Goal: Navigation & Orientation: Find specific page/section

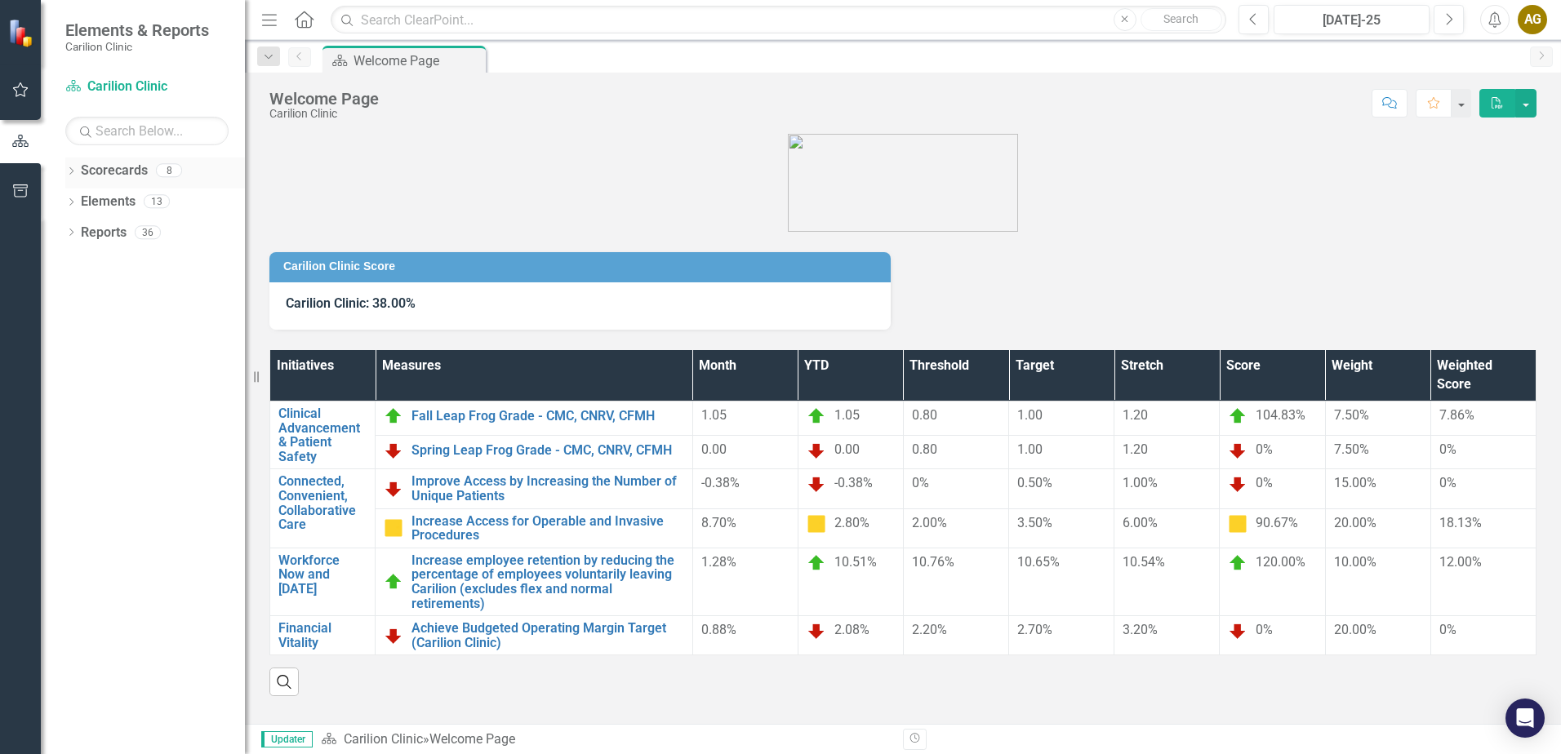
click at [109, 165] on link "Scorecards" at bounding box center [114, 171] width 67 height 19
click at [59, 174] on div "Dropdown Scorecards 8 Dropdown Carilion Clinic Dropdown Department of Medicine …" at bounding box center [143, 456] width 204 height 597
click at [70, 171] on icon "Dropdown" at bounding box center [70, 172] width 11 height 9
click at [78, 201] on icon "Dropdown" at bounding box center [79, 201] width 12 height 10
click at [92, 225] on div "Dropdown Department of Medicine" at bounding box center [167, 233] width 155 height 27
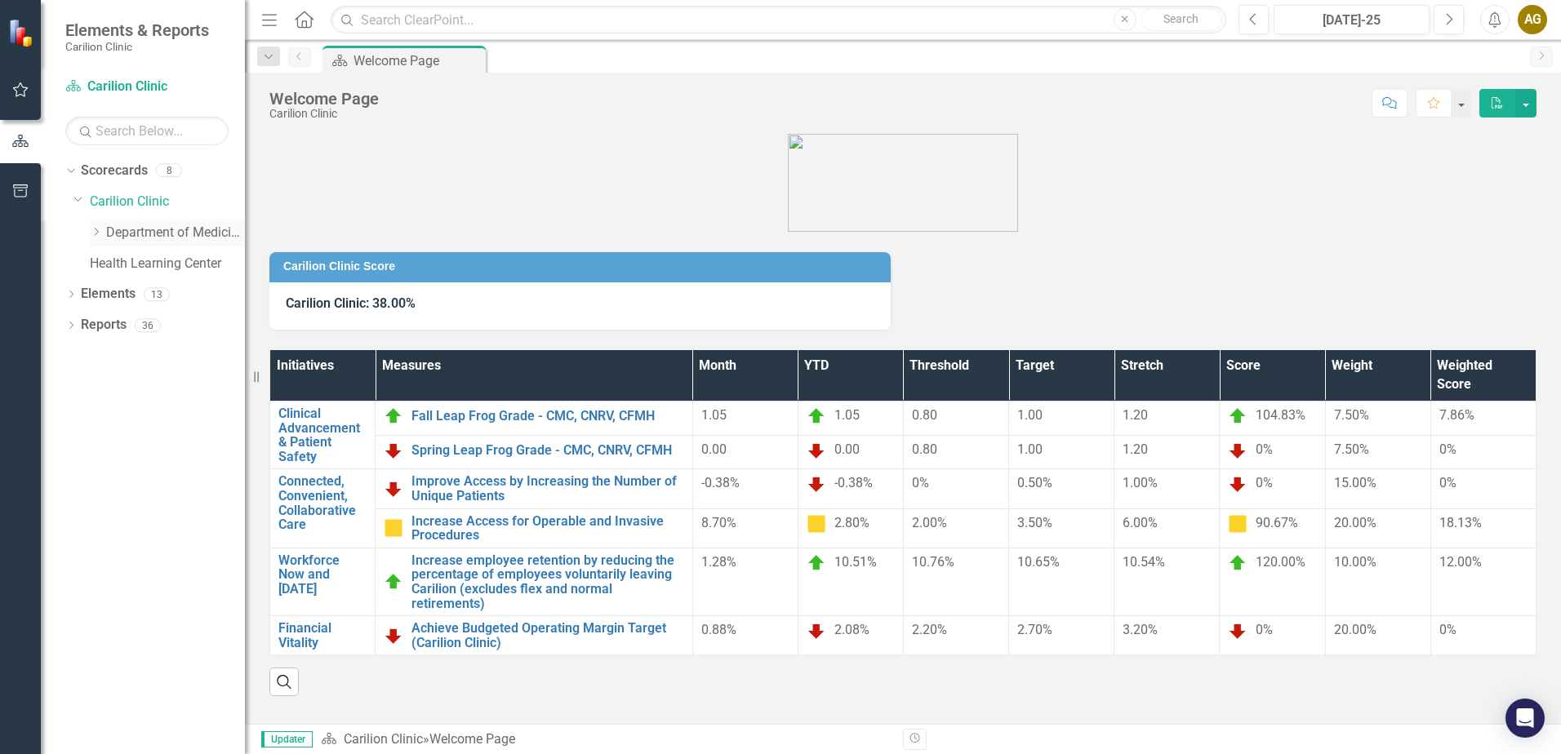
click at [96, 237] on icon "Dropdown" at bounding box center [96, 232] width 12 height 10
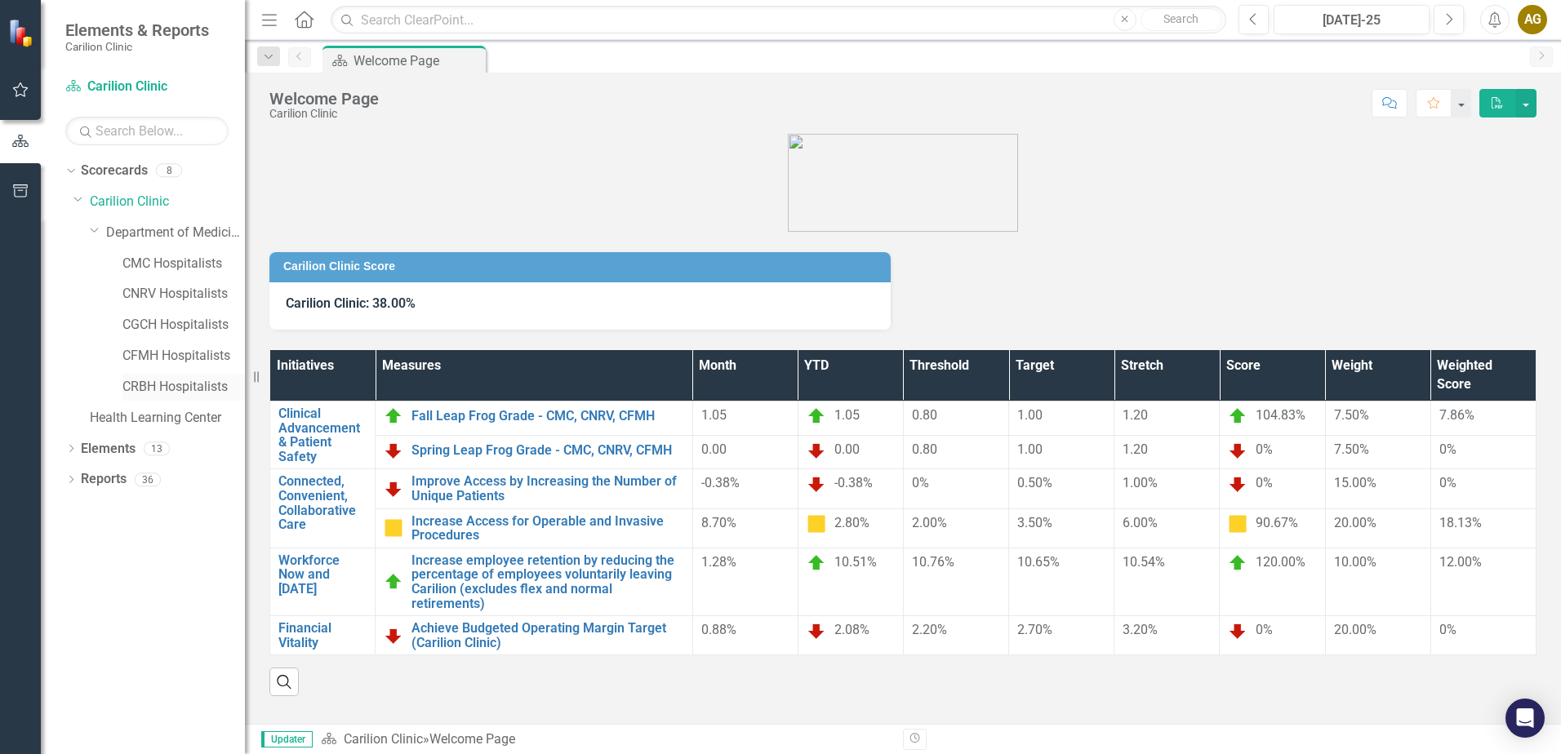
click at [161, 385] on link "CRBH Hospitalists" at bounding box center [183, 387] width 122 height 19
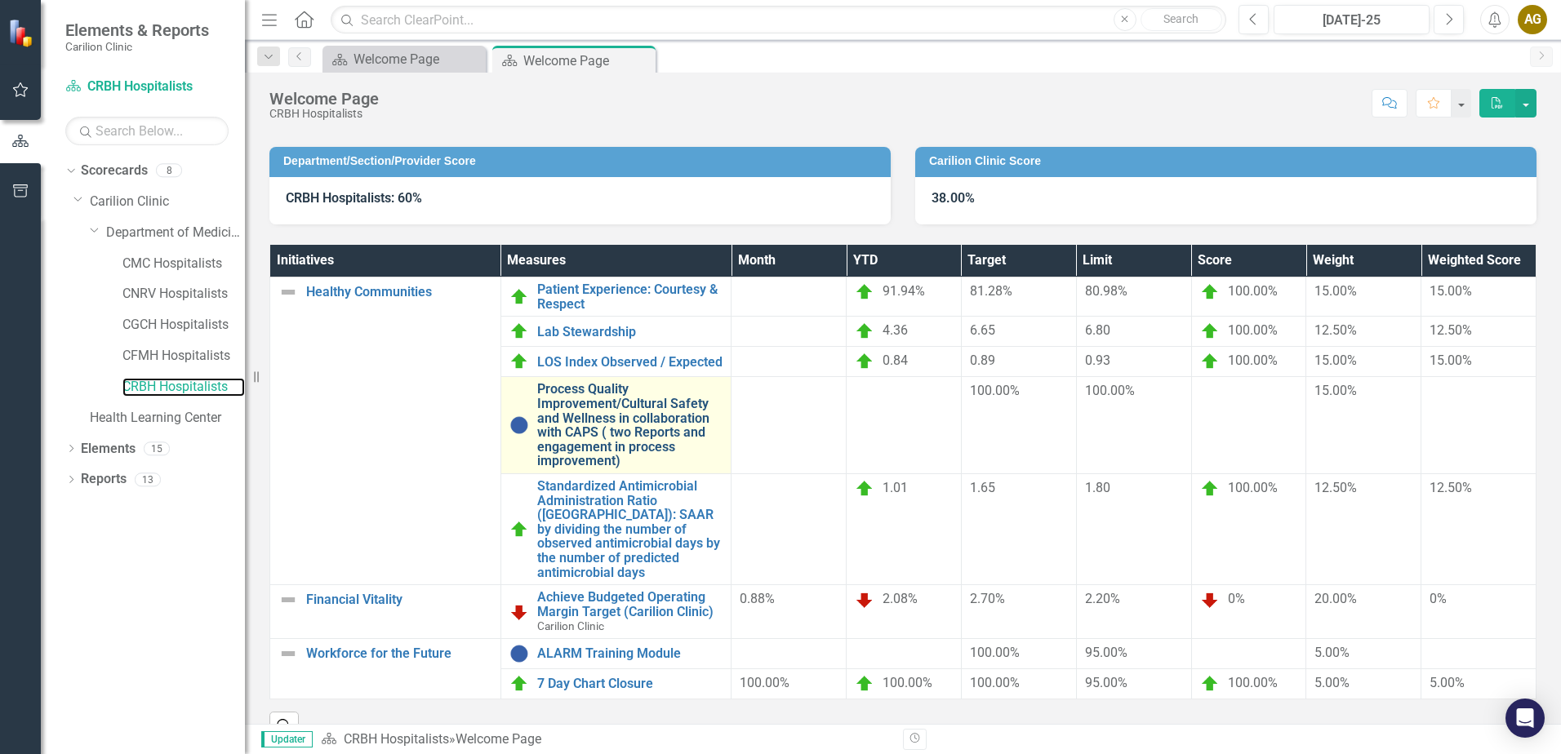
scroll to position [131, 0]
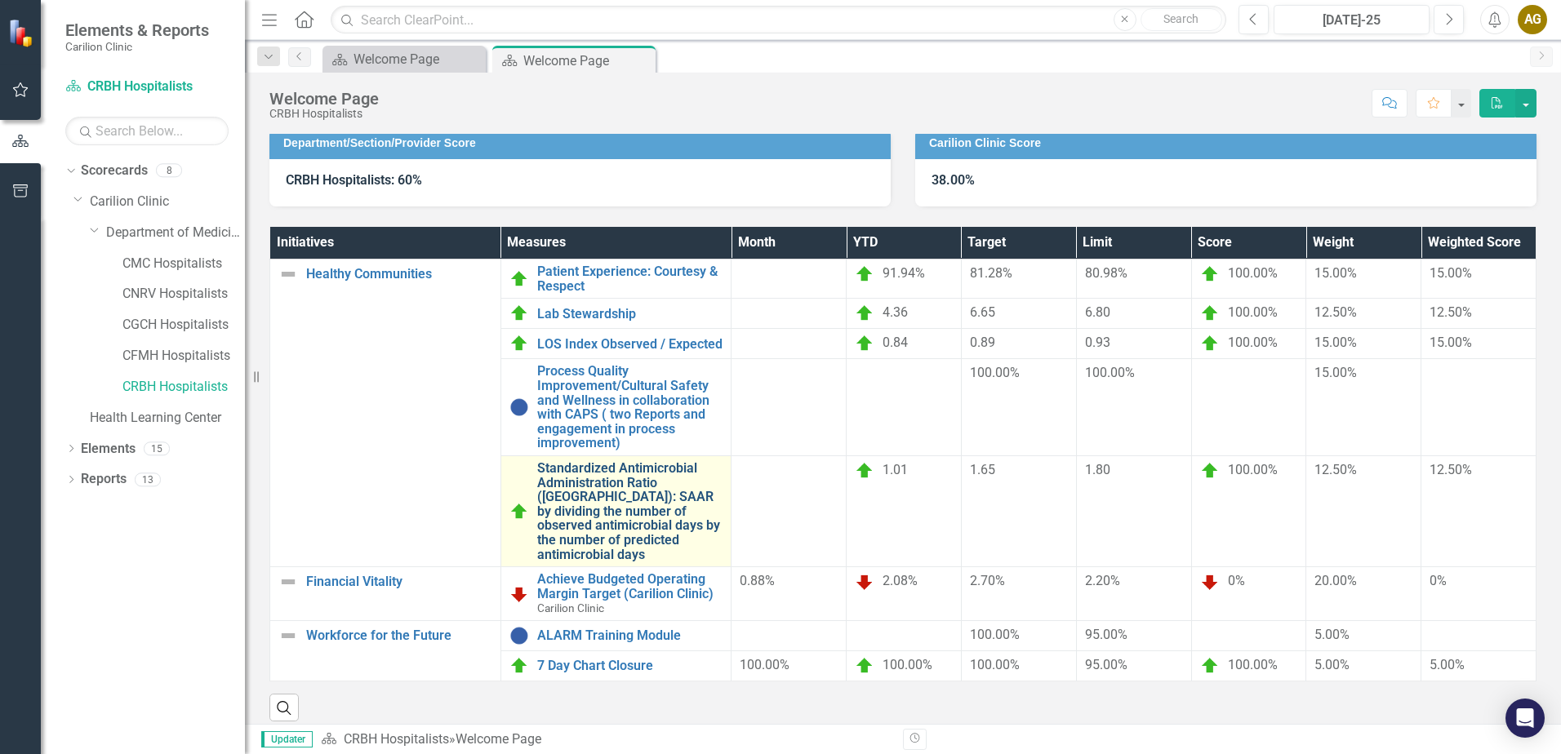
click at [627, 487] on link "Standardized Antimicrobial Administration Ratio ([GEOGRAPHIC_DATA]): SAAR by di…" at bounding box center [630, 511] width 186 height 100
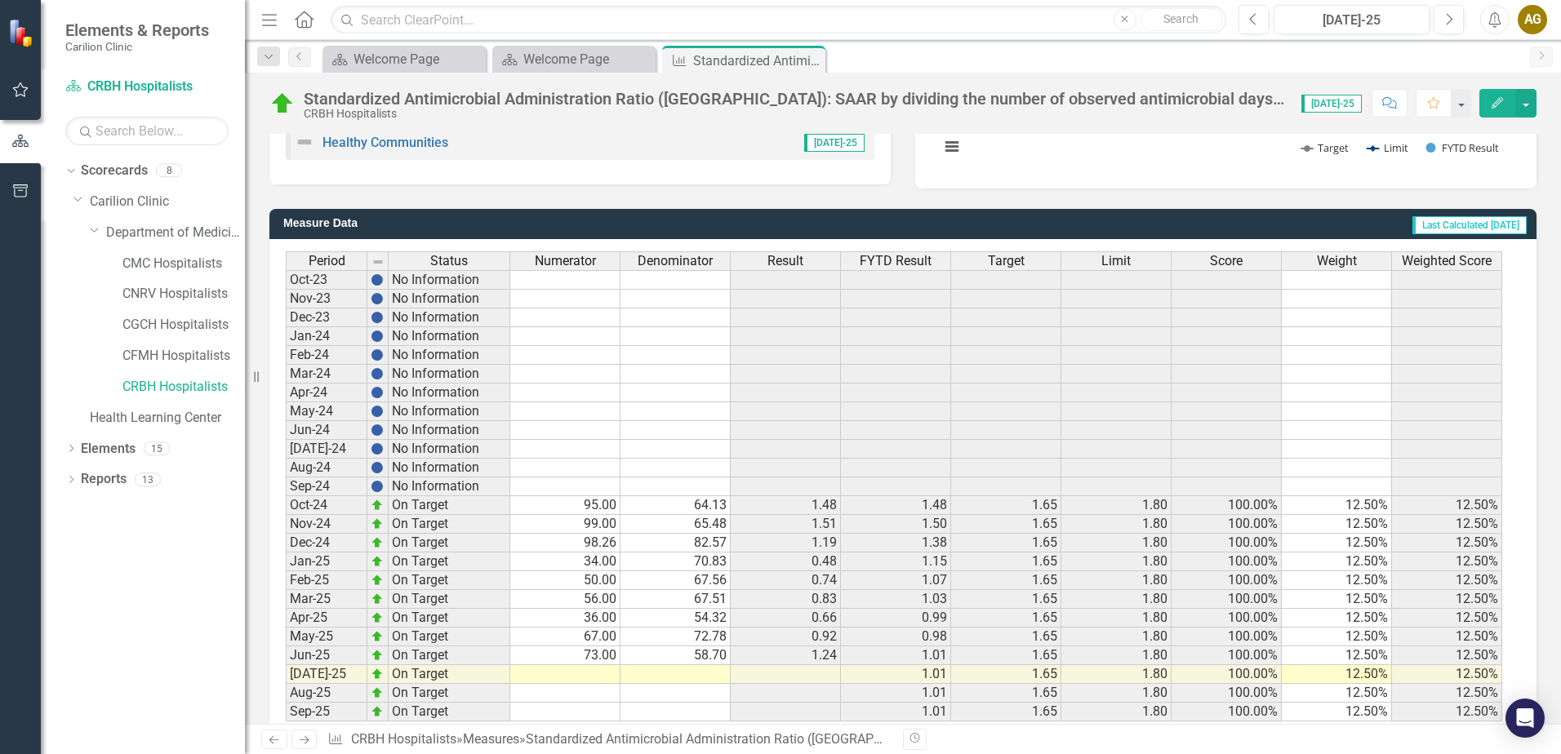
scroll to position [386, 0]
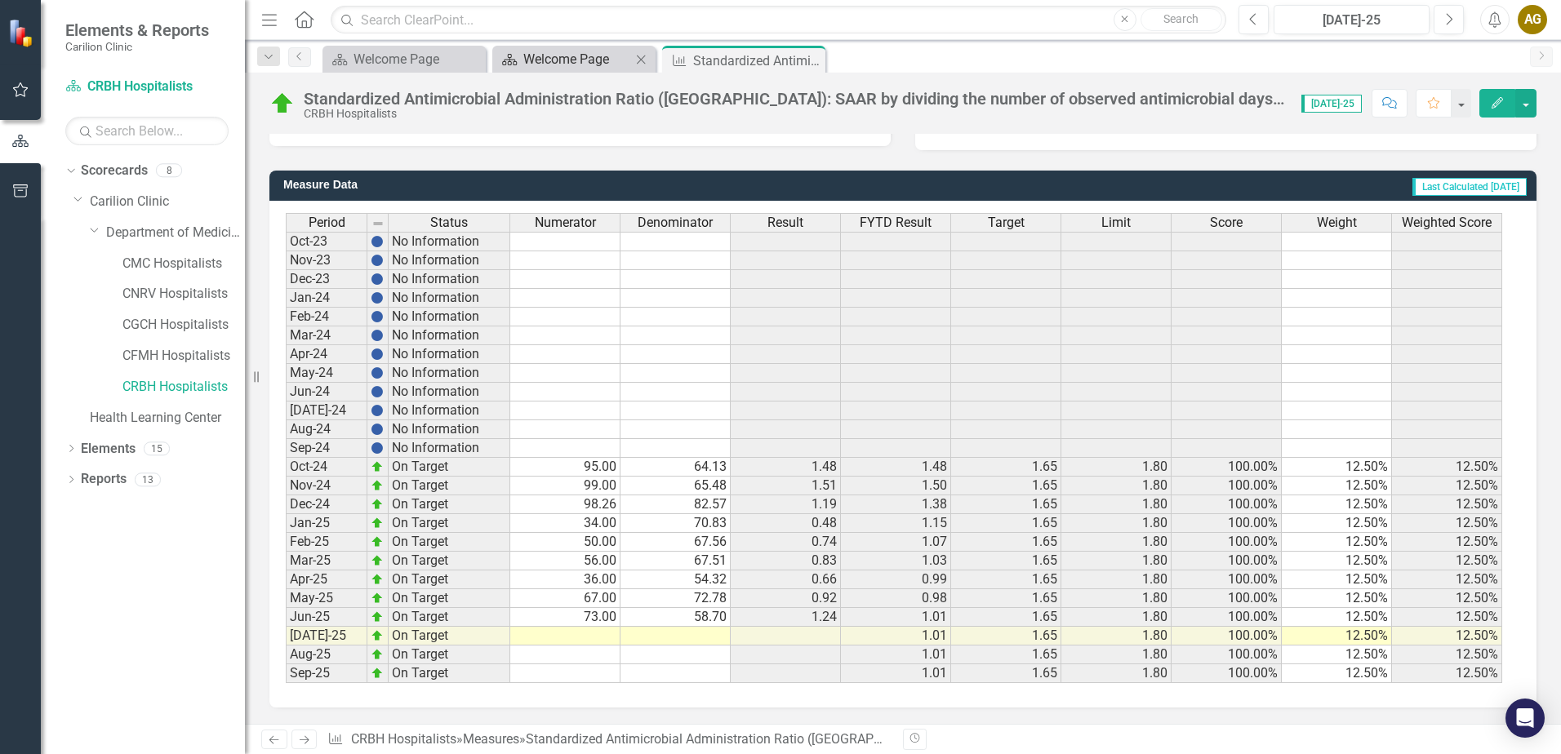
click at [561, 60] on div "Welcome Page" at bounding box center [577, 59] width 108 height 20
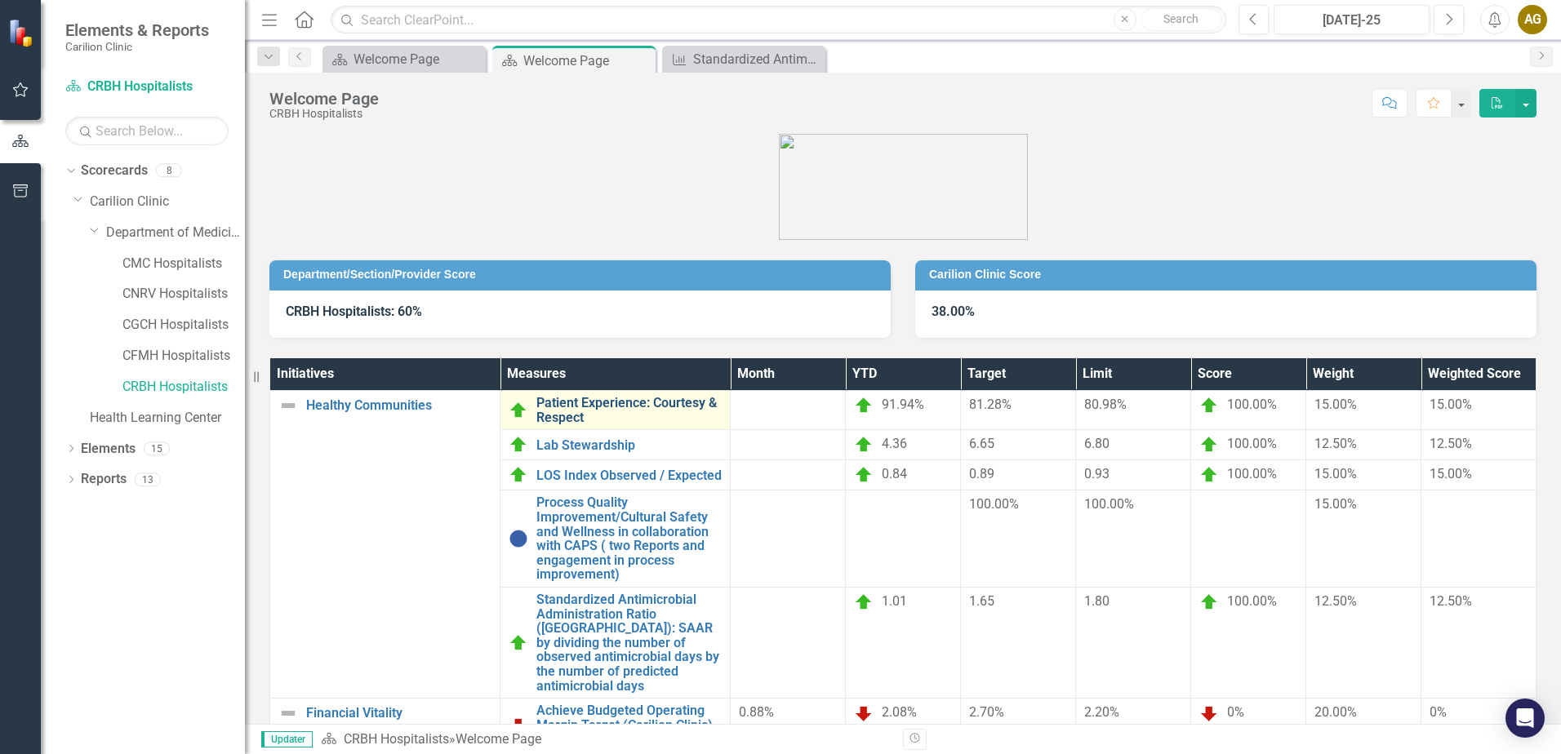
click at [623, 416] on link "Patient Experience: Courtesy & Respect" at bounding box center [628, 410] width 185 height 29
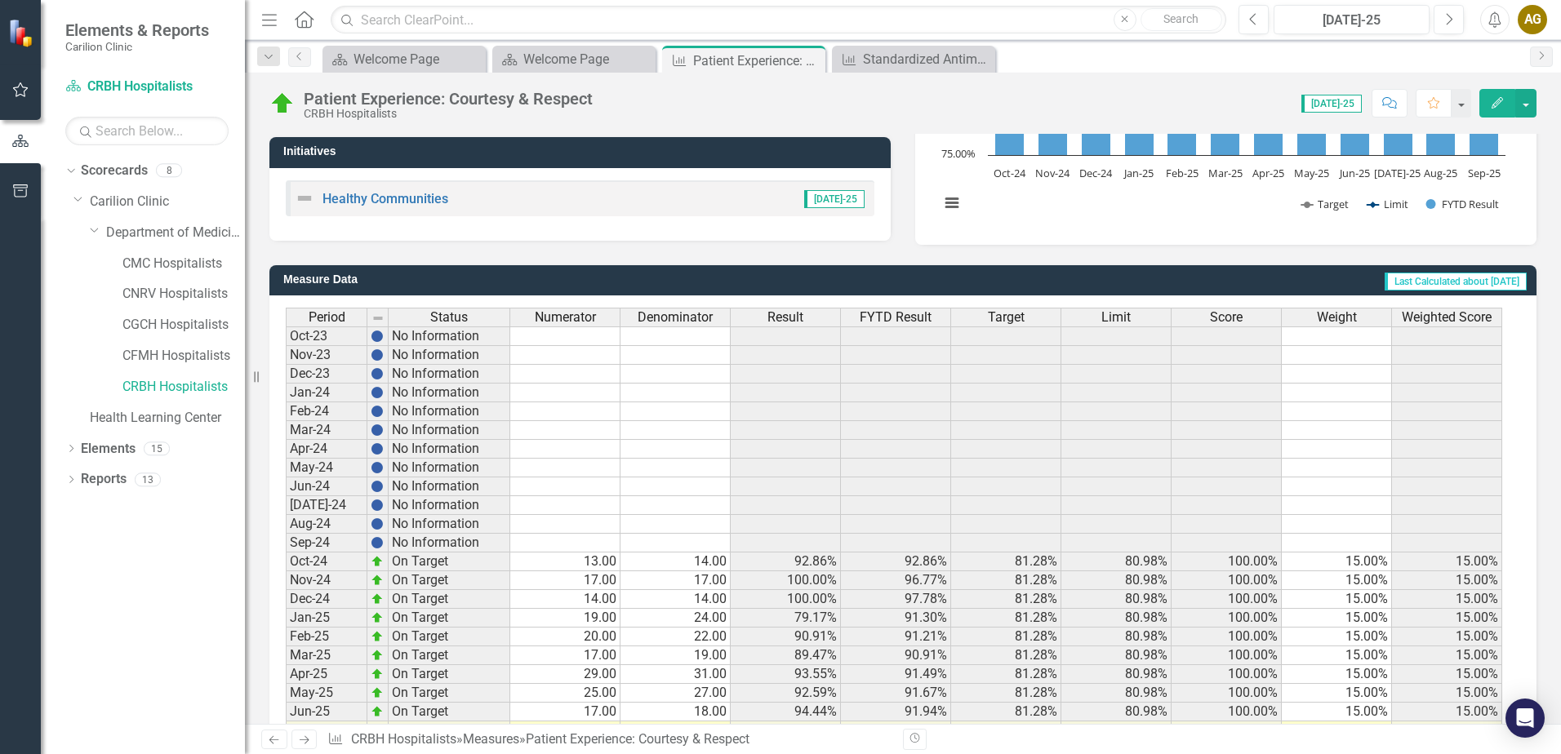
scroll to position [386, 0]
